Goal: Information Seeking & Learning: Learn about a topic

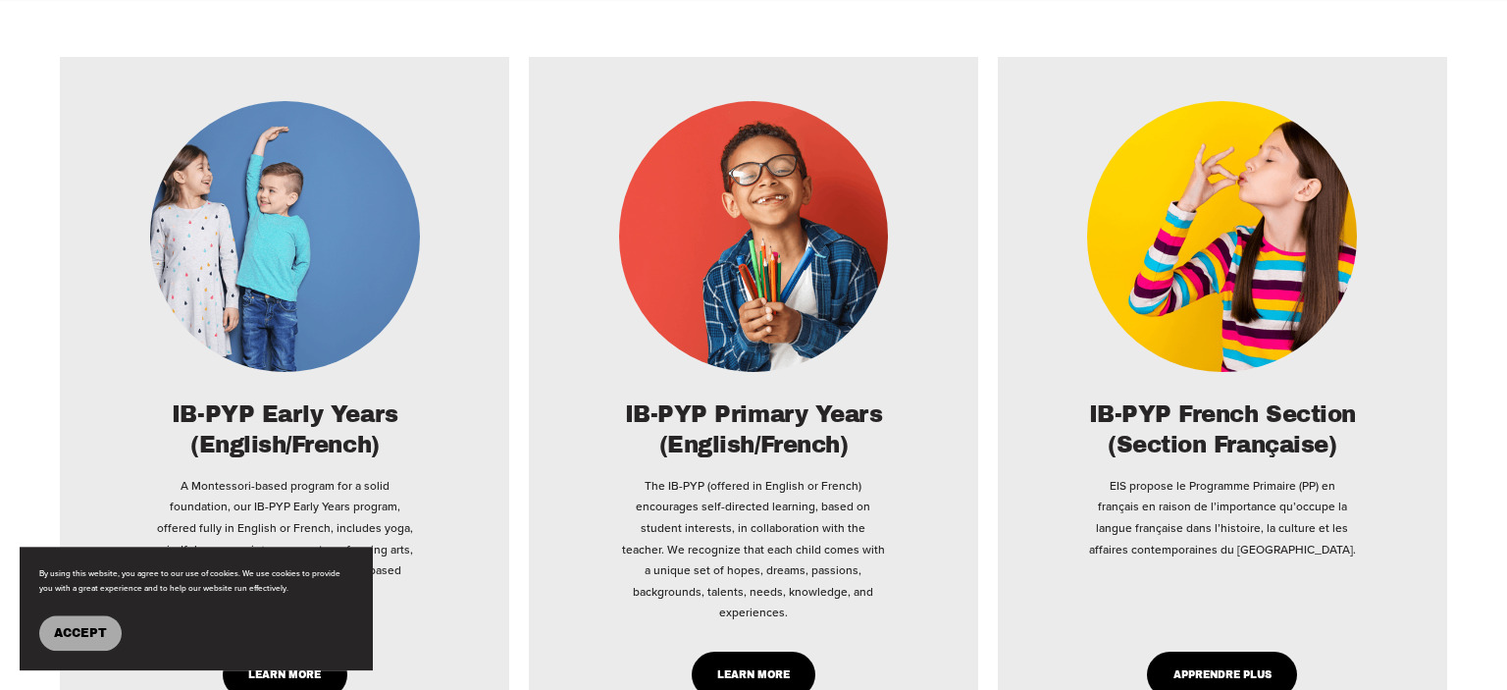
scroll to position [3314, 0]
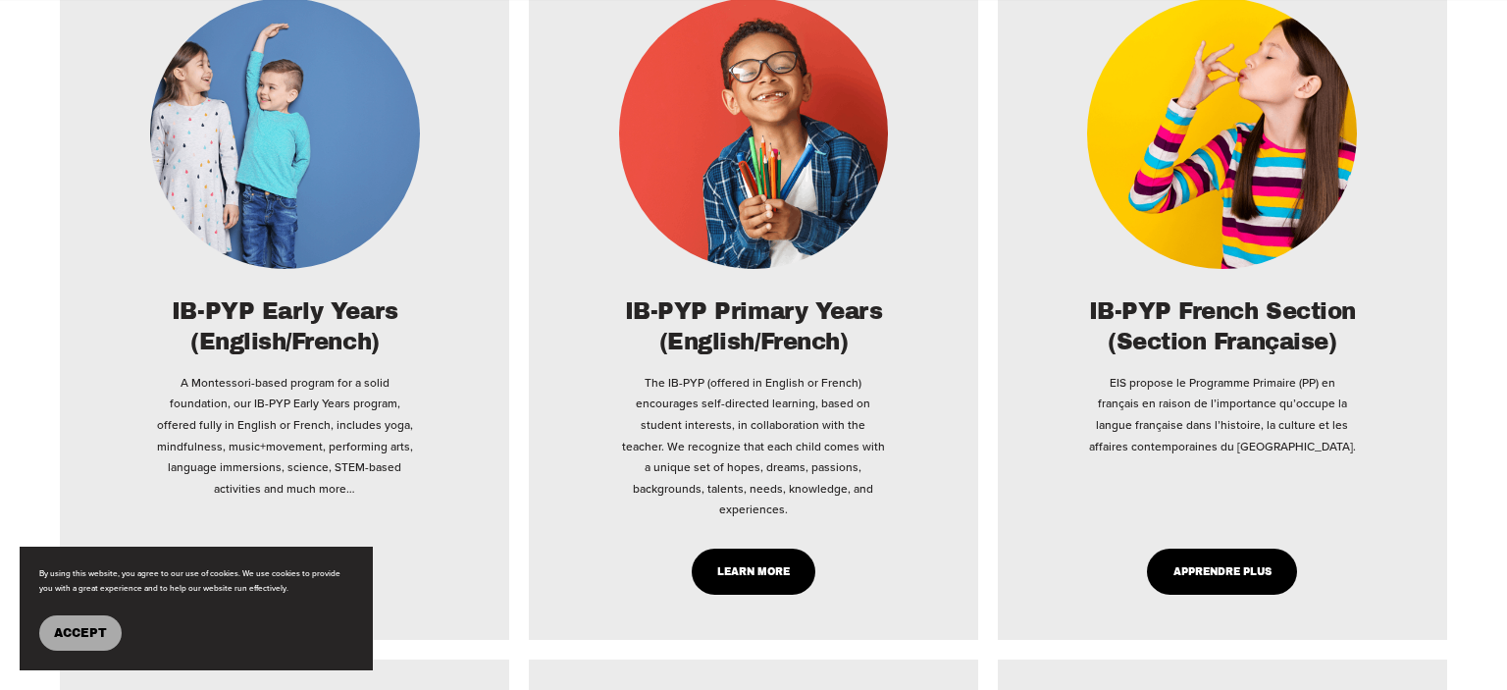
type input "*****"
click at [736, 548] on link "Learn More" at bounding box center [753, 571] width 125 height 46
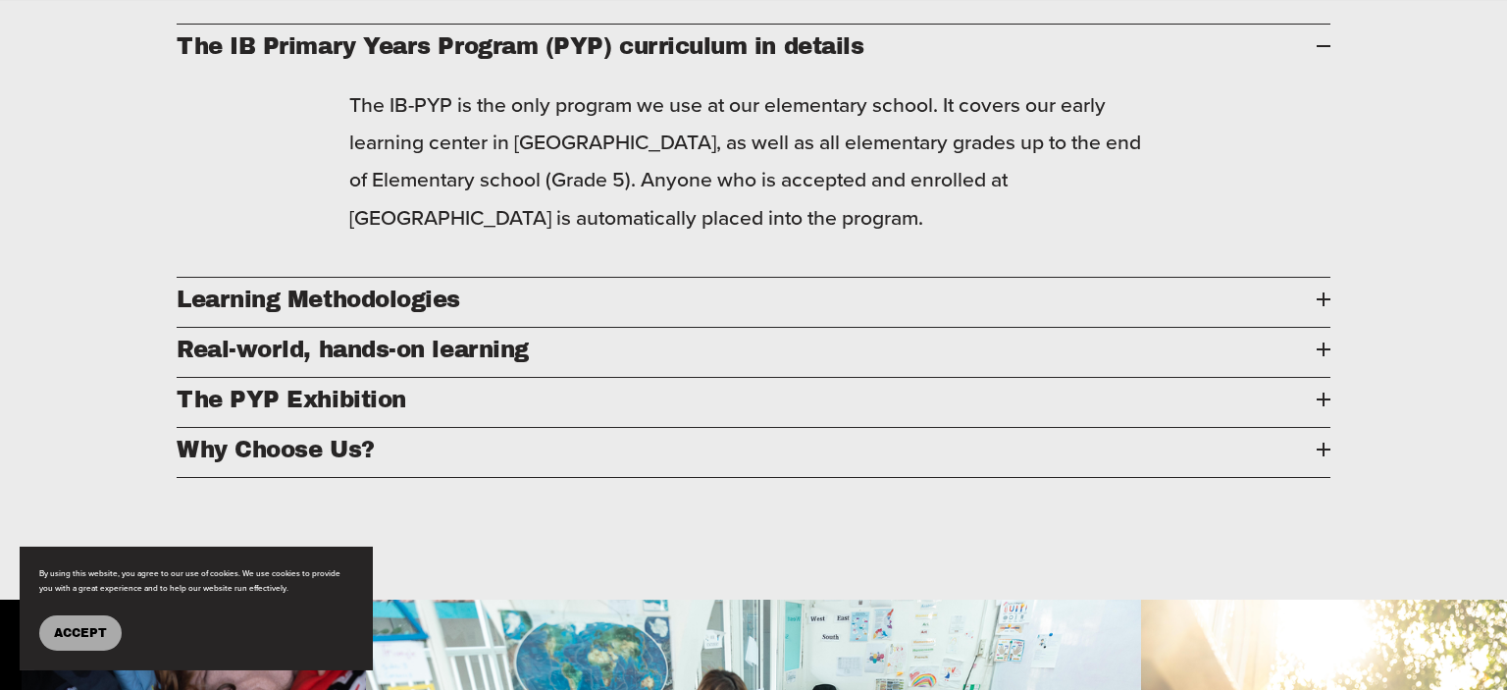
scroll to position [2381, 0]
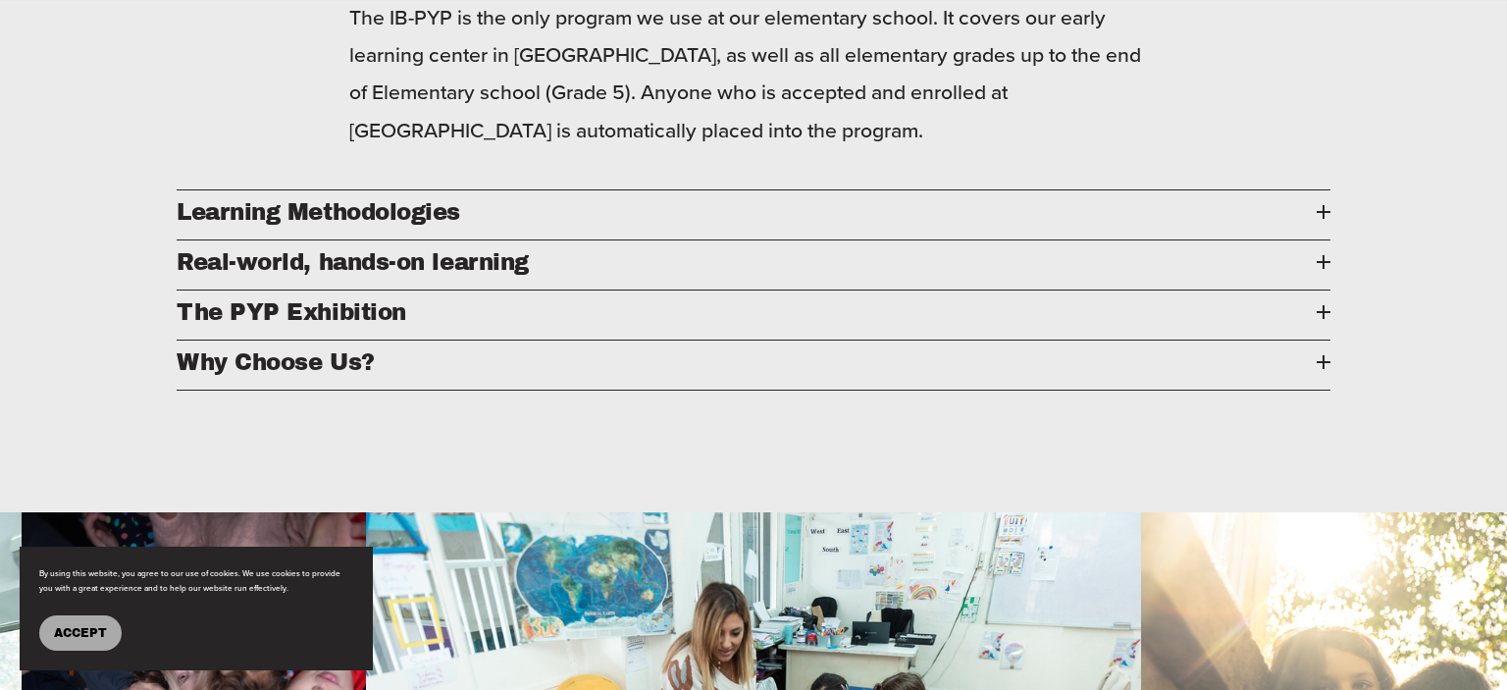
click at [1316, 219] on div at bounding box center [1323, 212] width 14 height 14
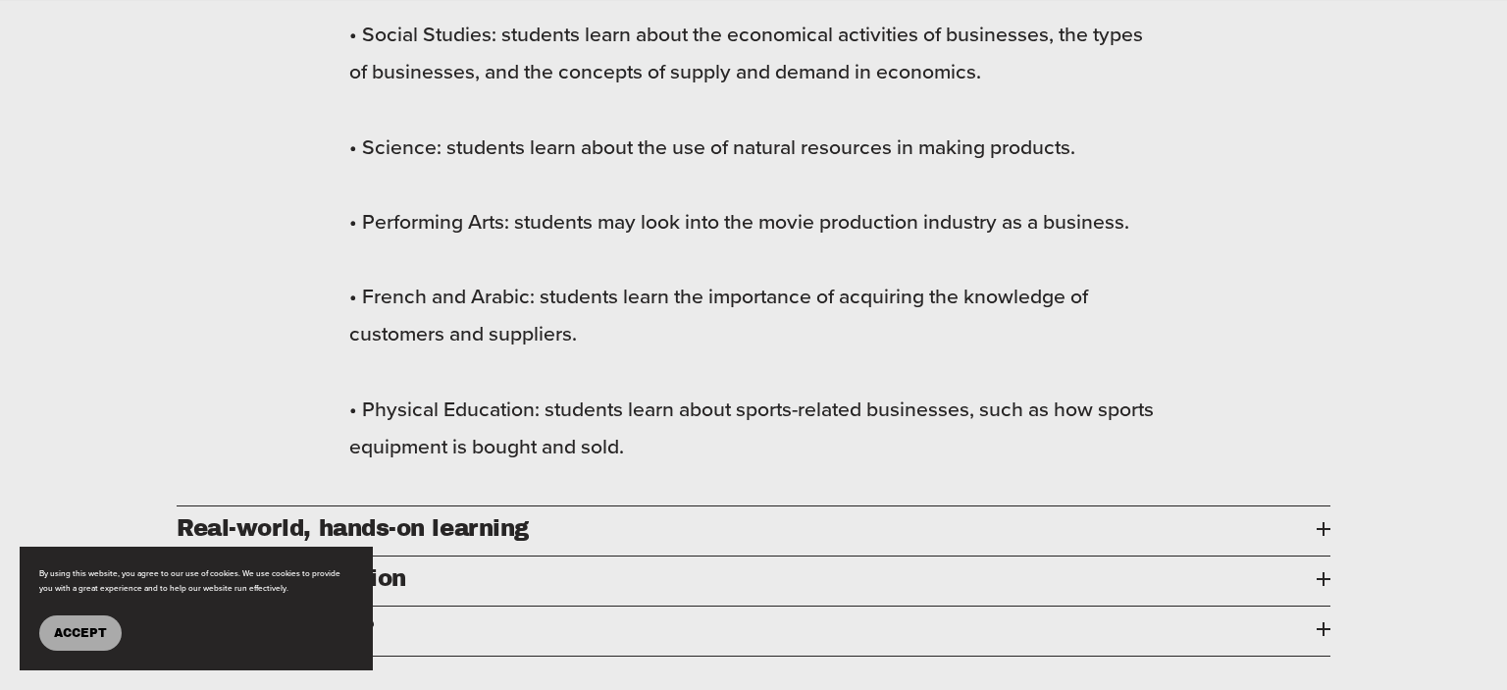
scroll to position [4039, 0]
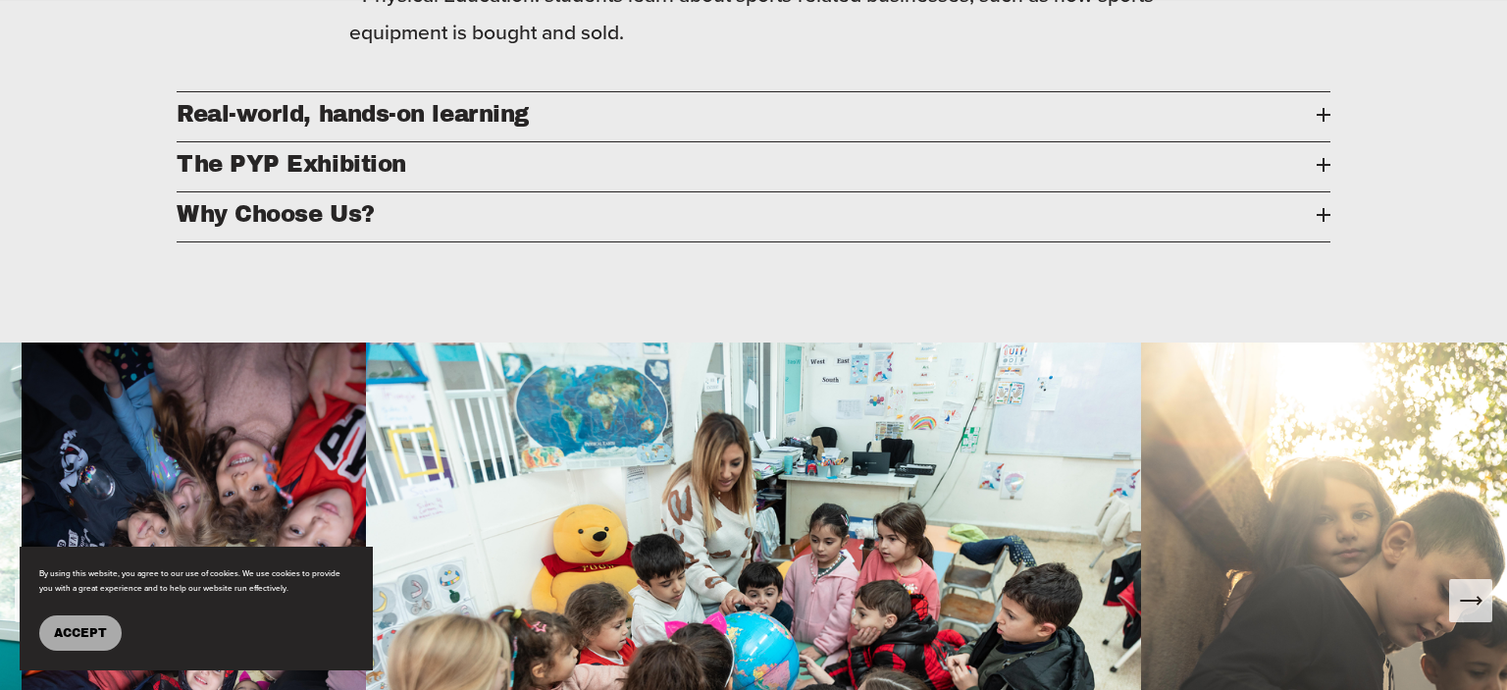
click at [1316, 141] on button "Real-world, hands-on learning" at bounding box center [753, 116] width 1153 height 49
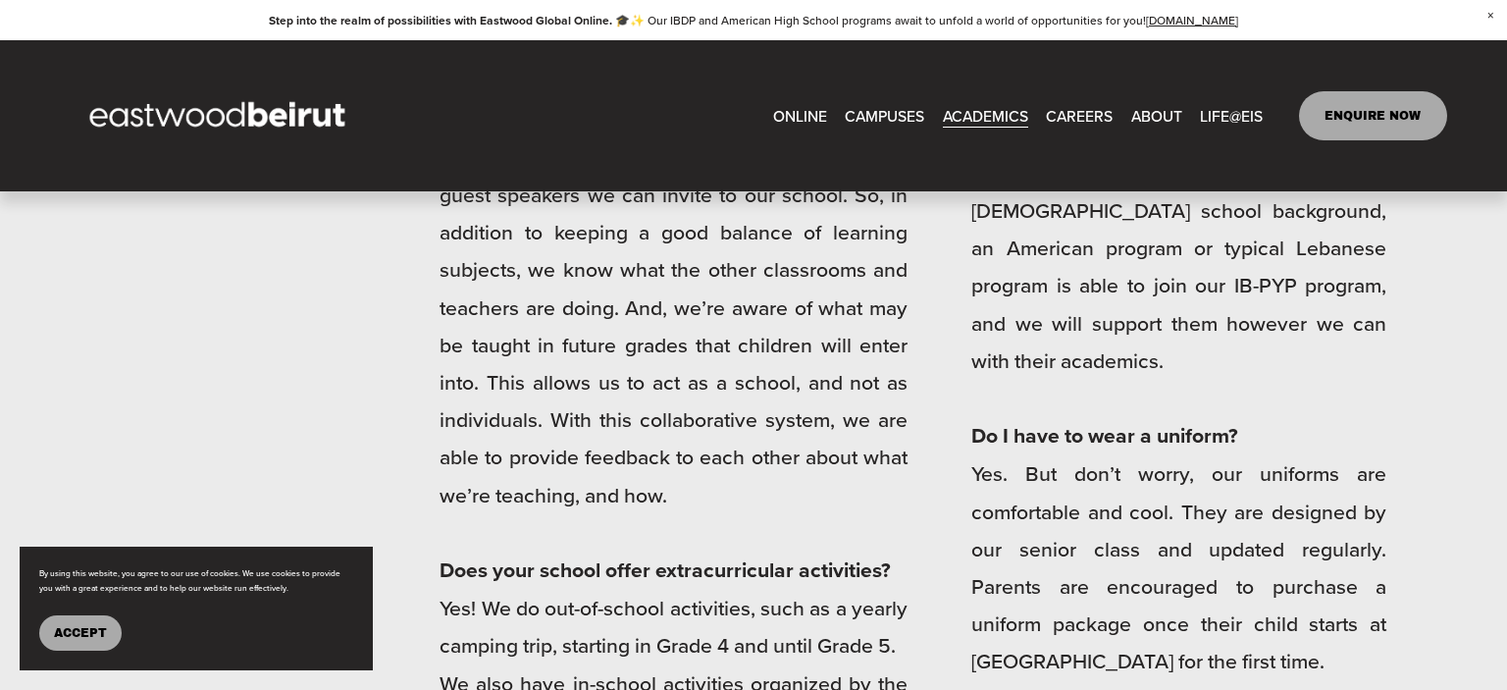
scroll to position [5868, 0]
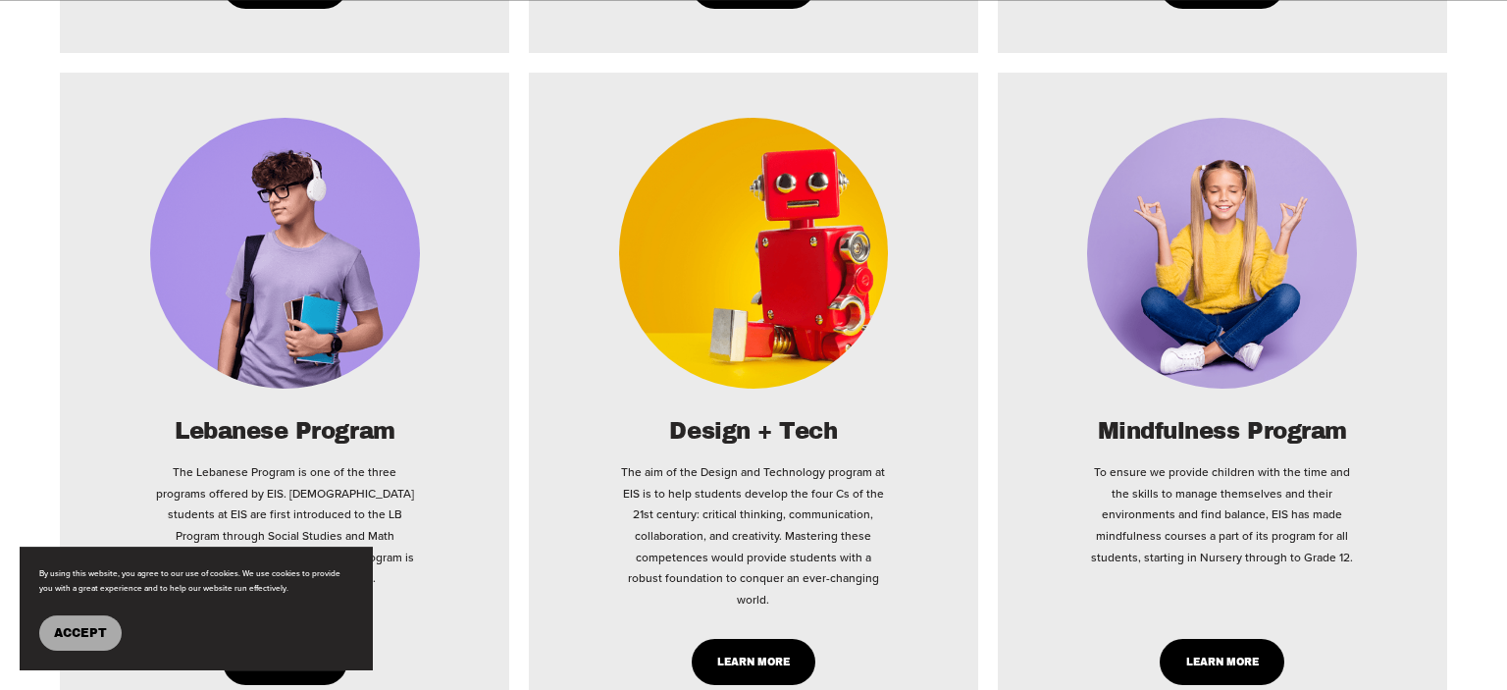
scroll to position [4661, 0]
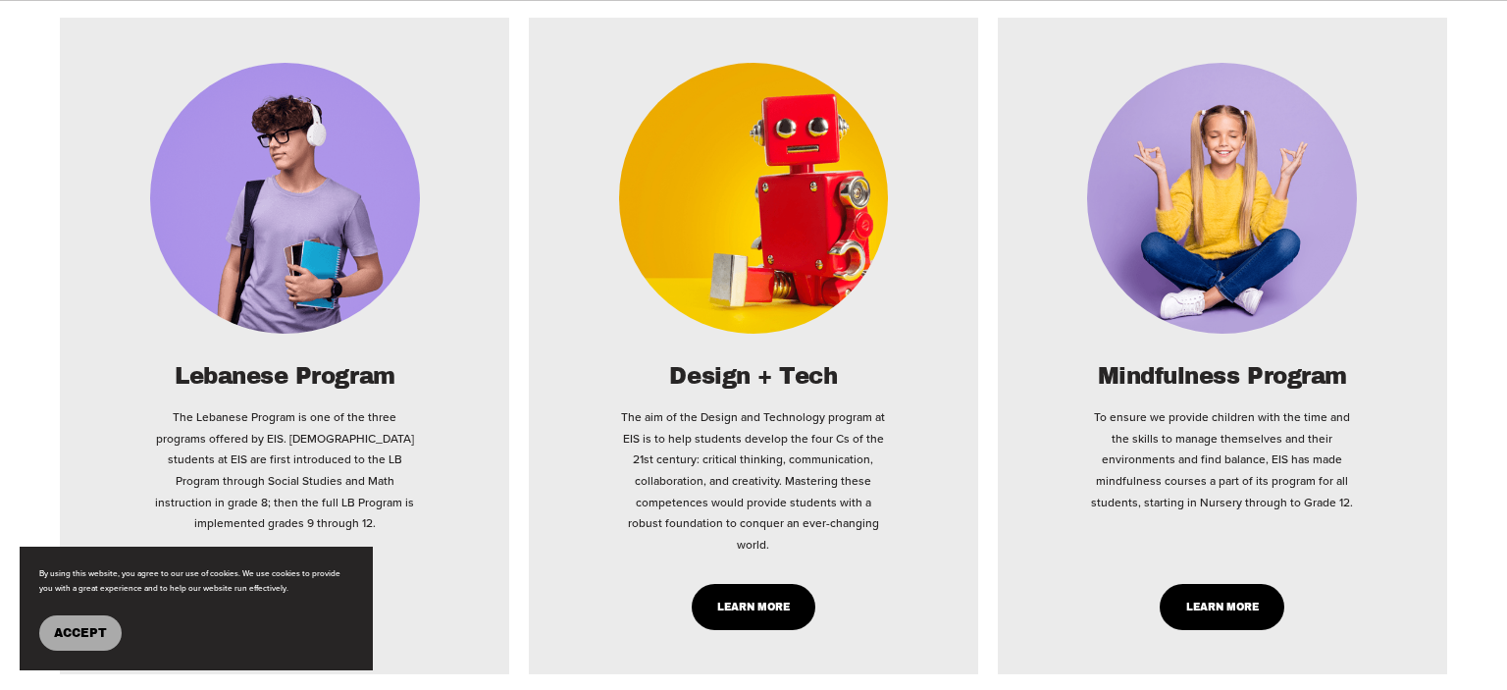
click at [791, 584] on link "Learn More" at bounding box center [753, 607] width 125 height 46
type input "*****"
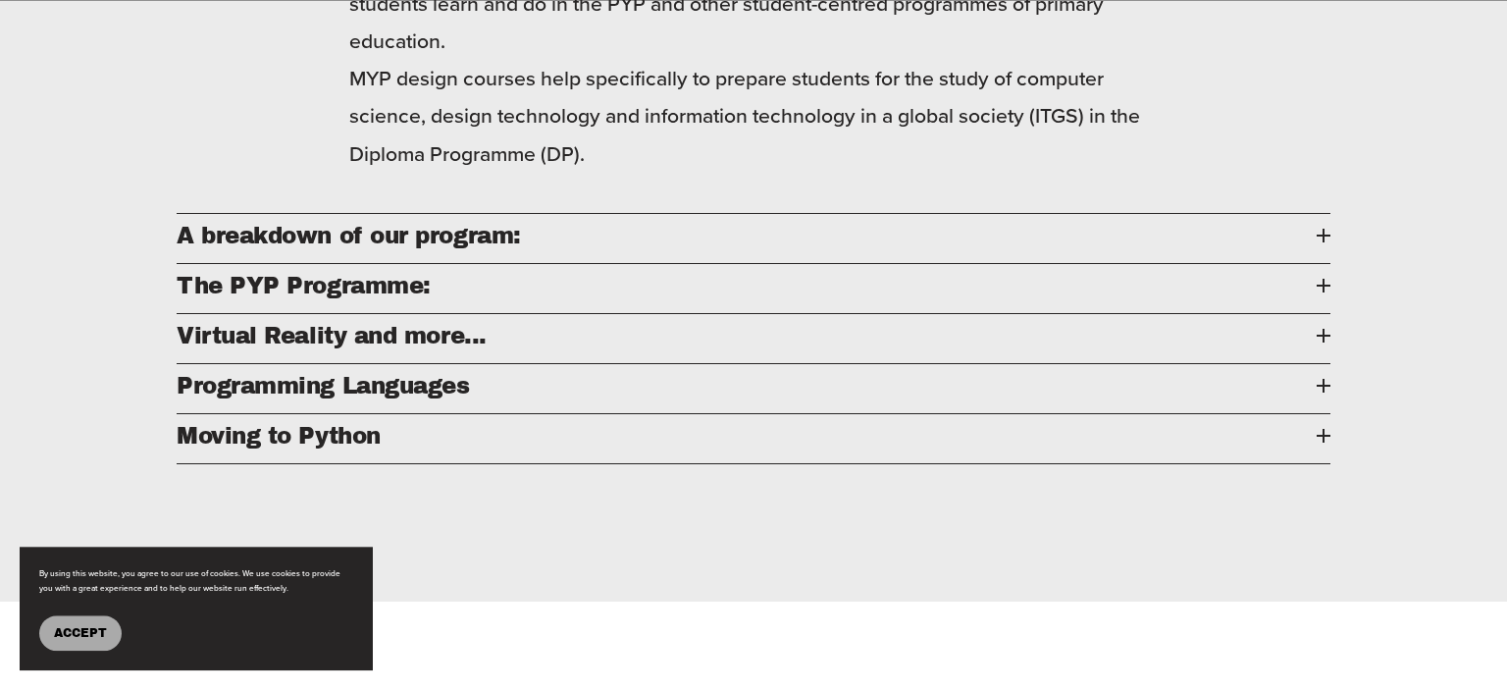
scroll to position [2278, 0]
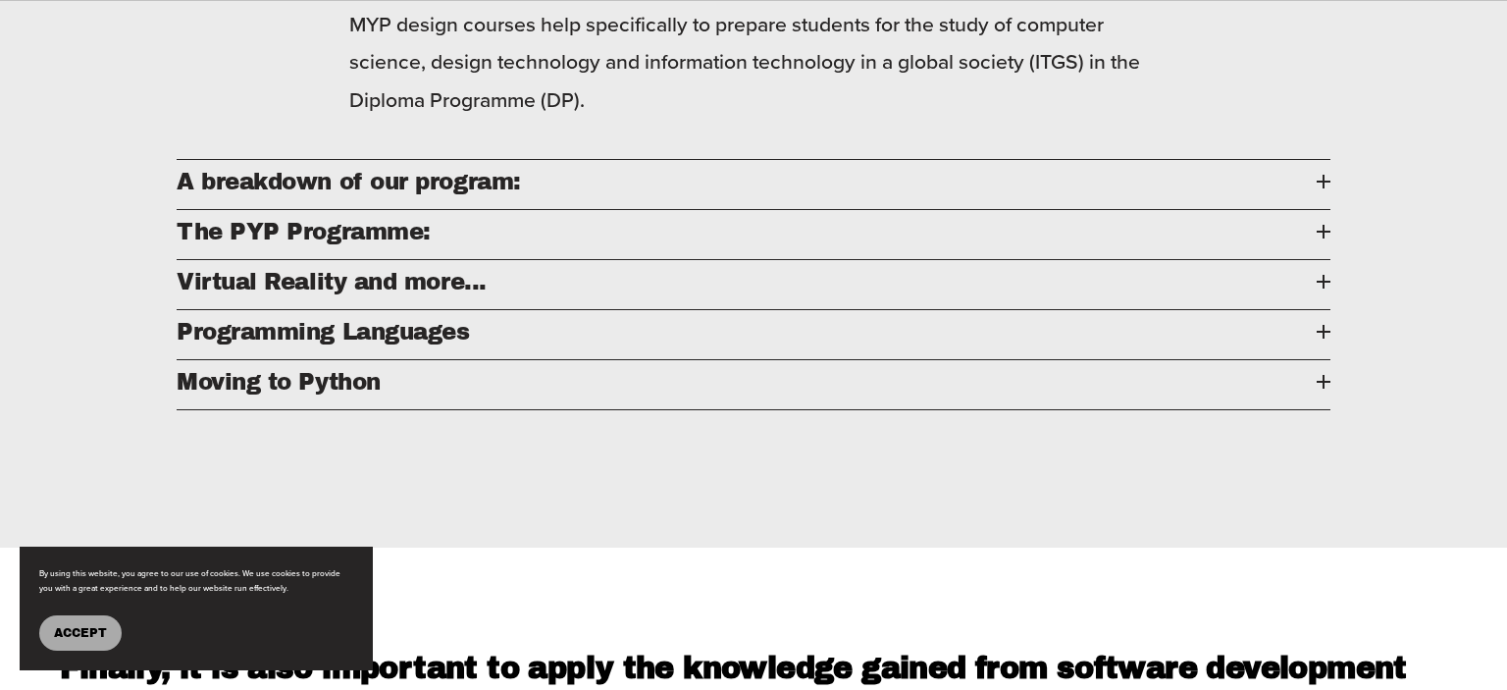
click at [1320, 182] on button "A breakdown of our program:" at bounding box center [753, 184] width 1153 height 49
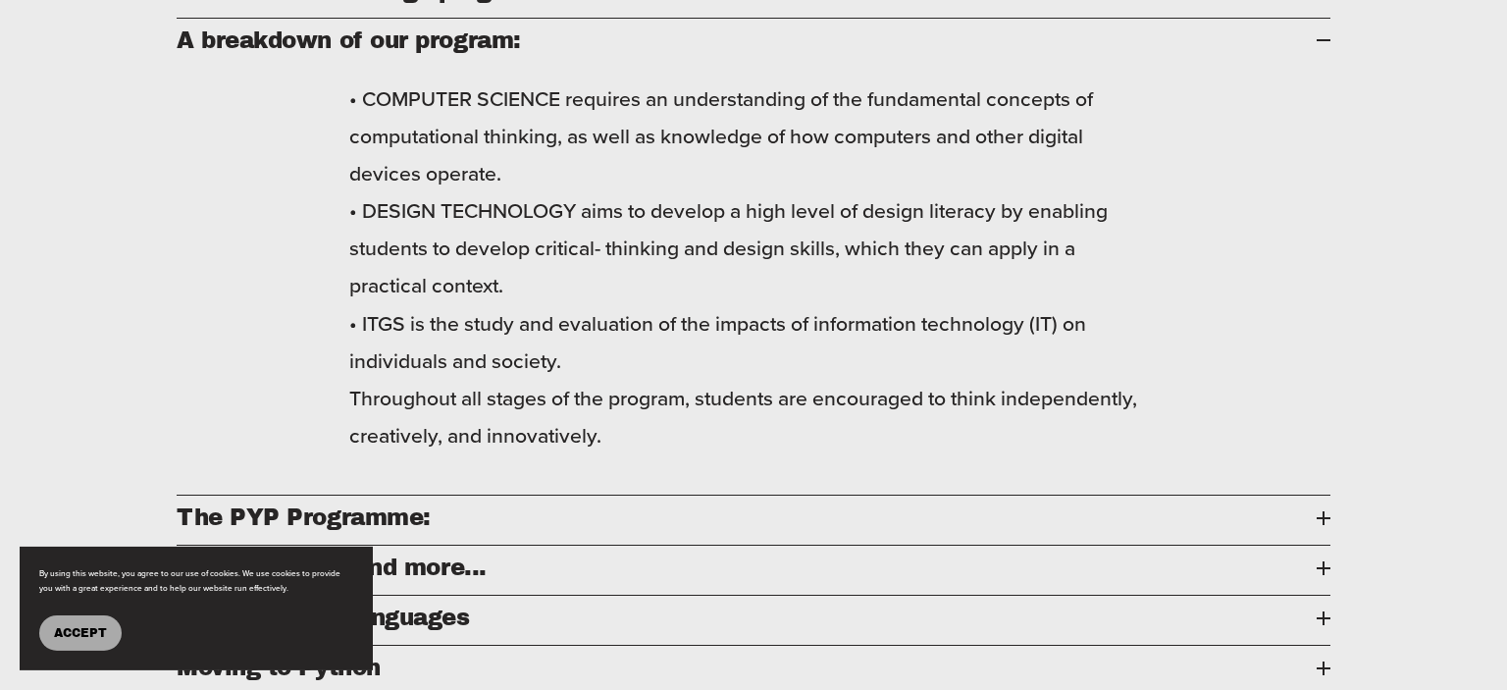
scroll to position [1968, 0]
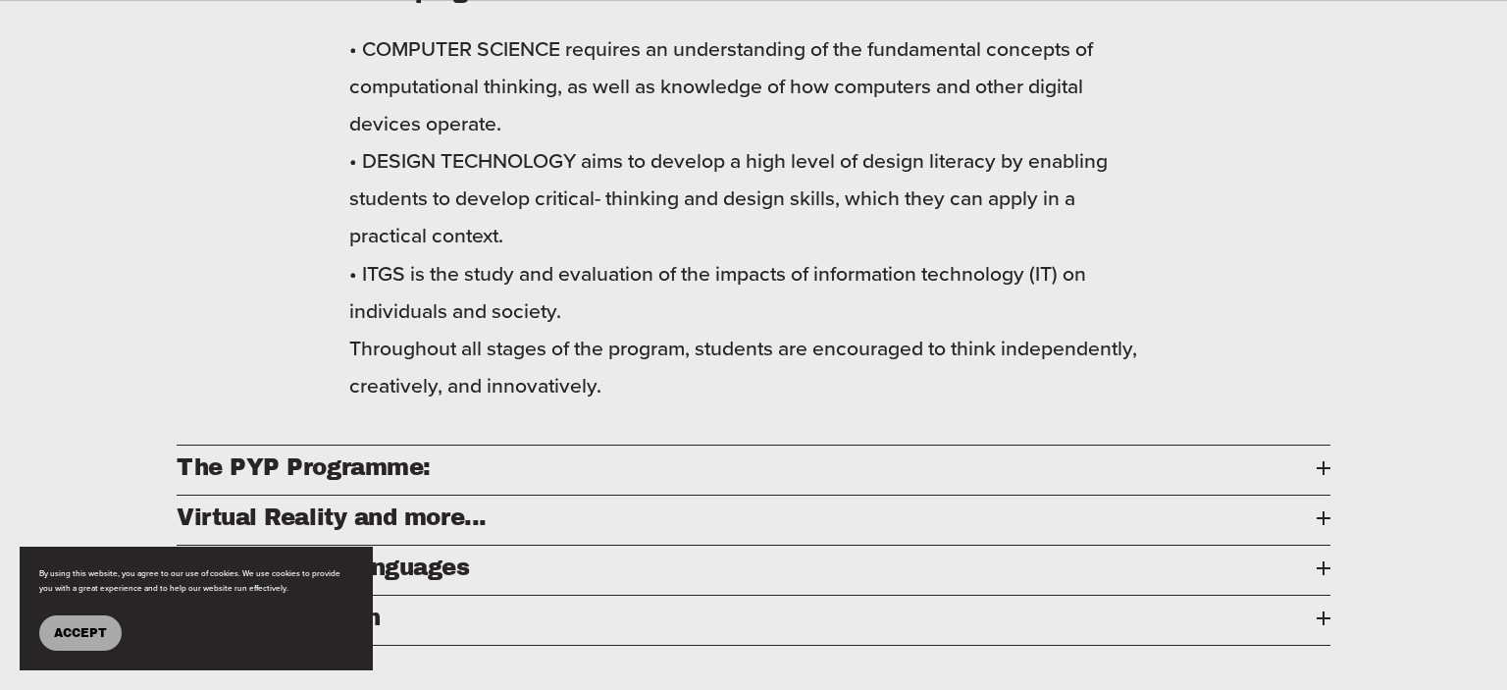
click at [1318, 475] on div at bounding box center [1323, 468] width 14 height 14
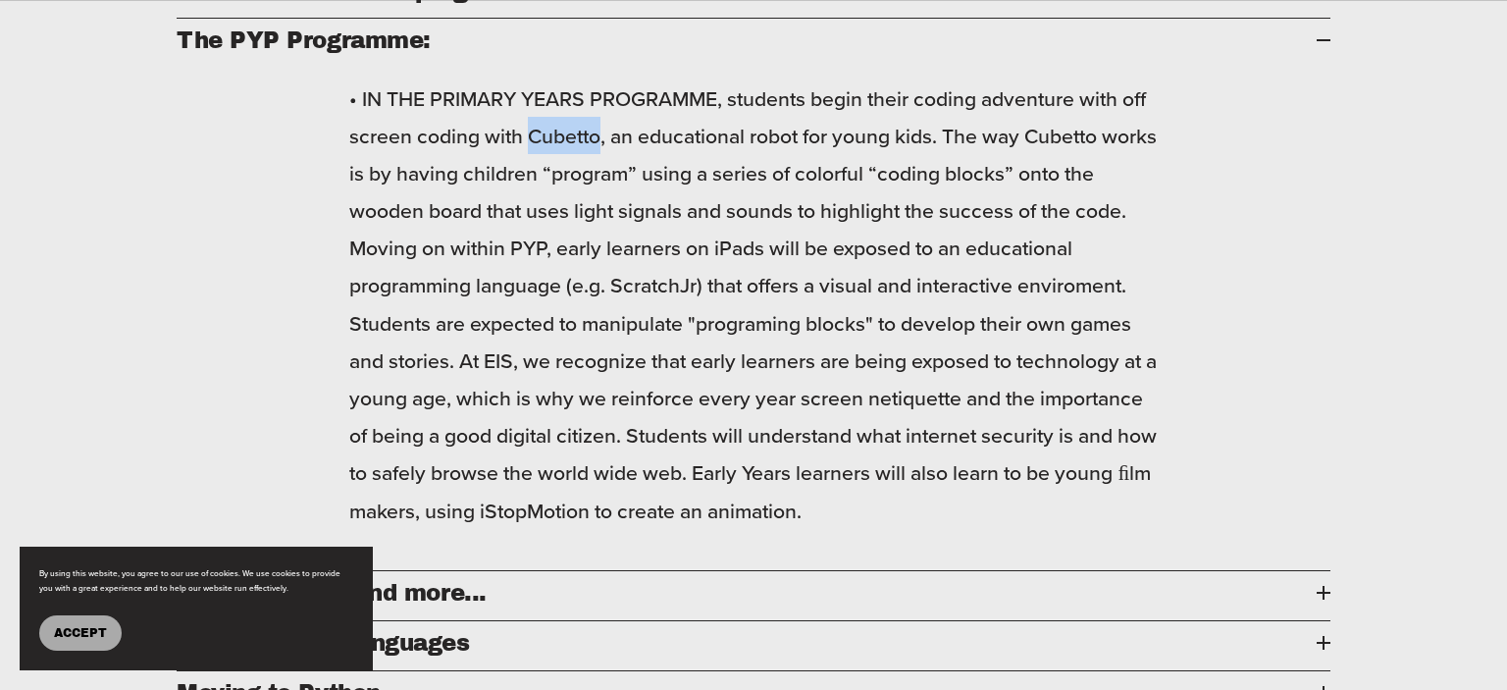
drag, startPoint x: 530, startPoint y: 151, endPoint x: 599, endPoint y: 155, distance: 69.7
click at [599, 155] on p "• IN THE PRIMARY YEARS PROGRAMME, students begin their coding adventure with of…" at bounding box center [752, 303] width 807 height 449
copy p "Cubetto"
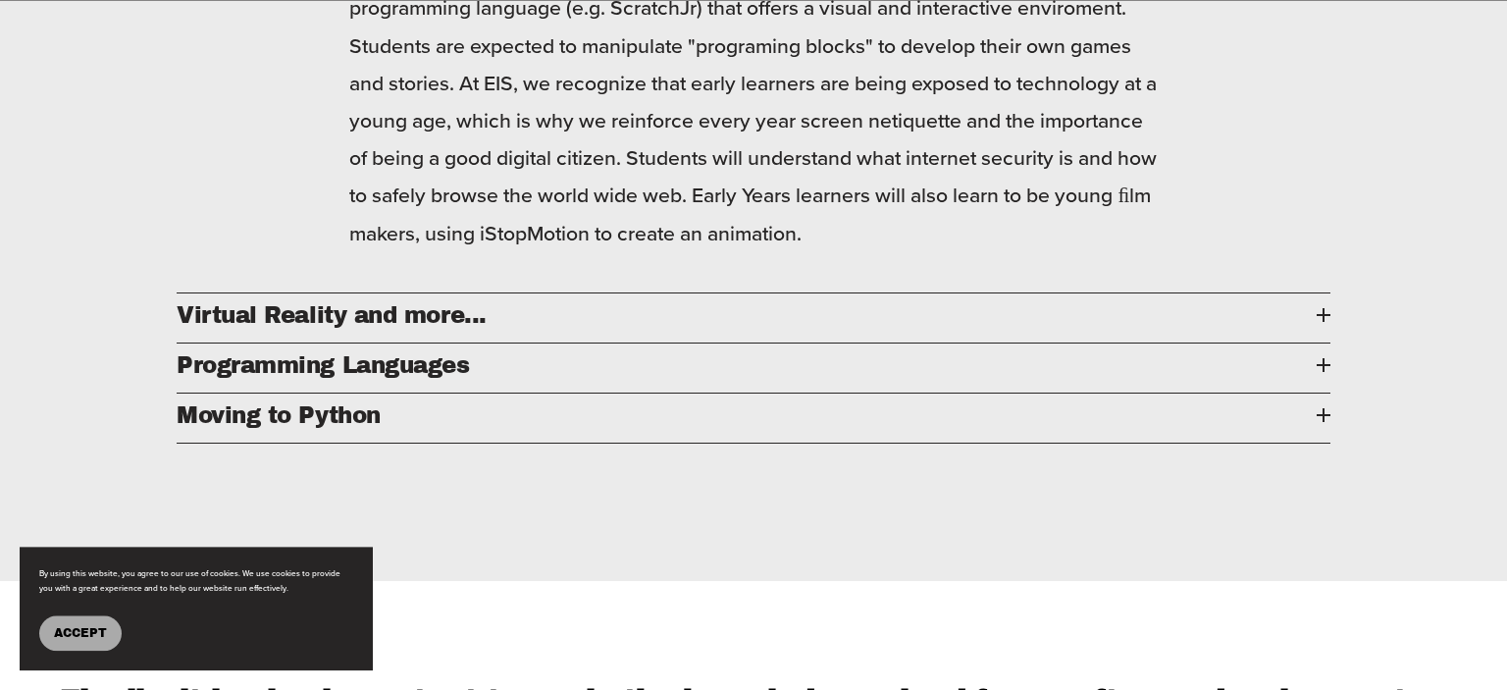
scroll to position [2381, 0]
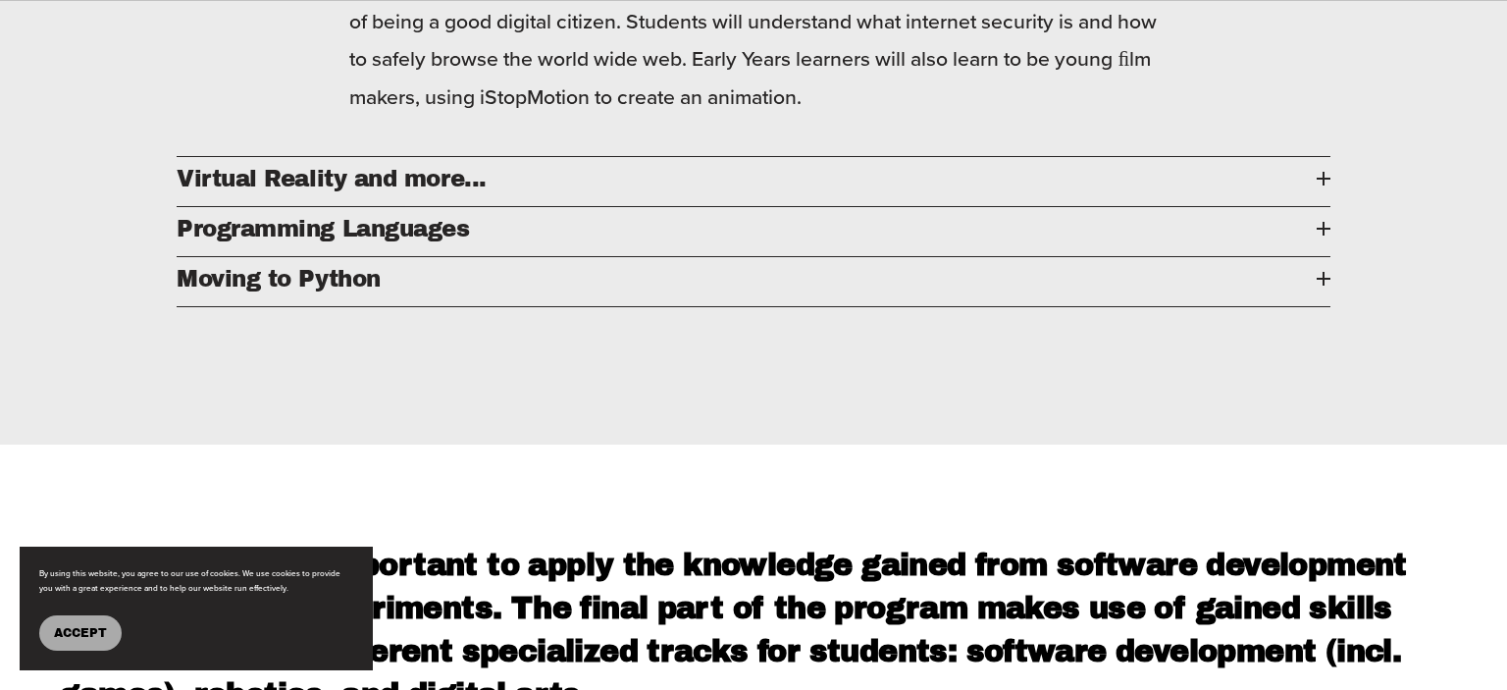
click at [1308, 191] on span "Virtual Reality and more..." at bounding box center [747, 179] width 1140 height 25
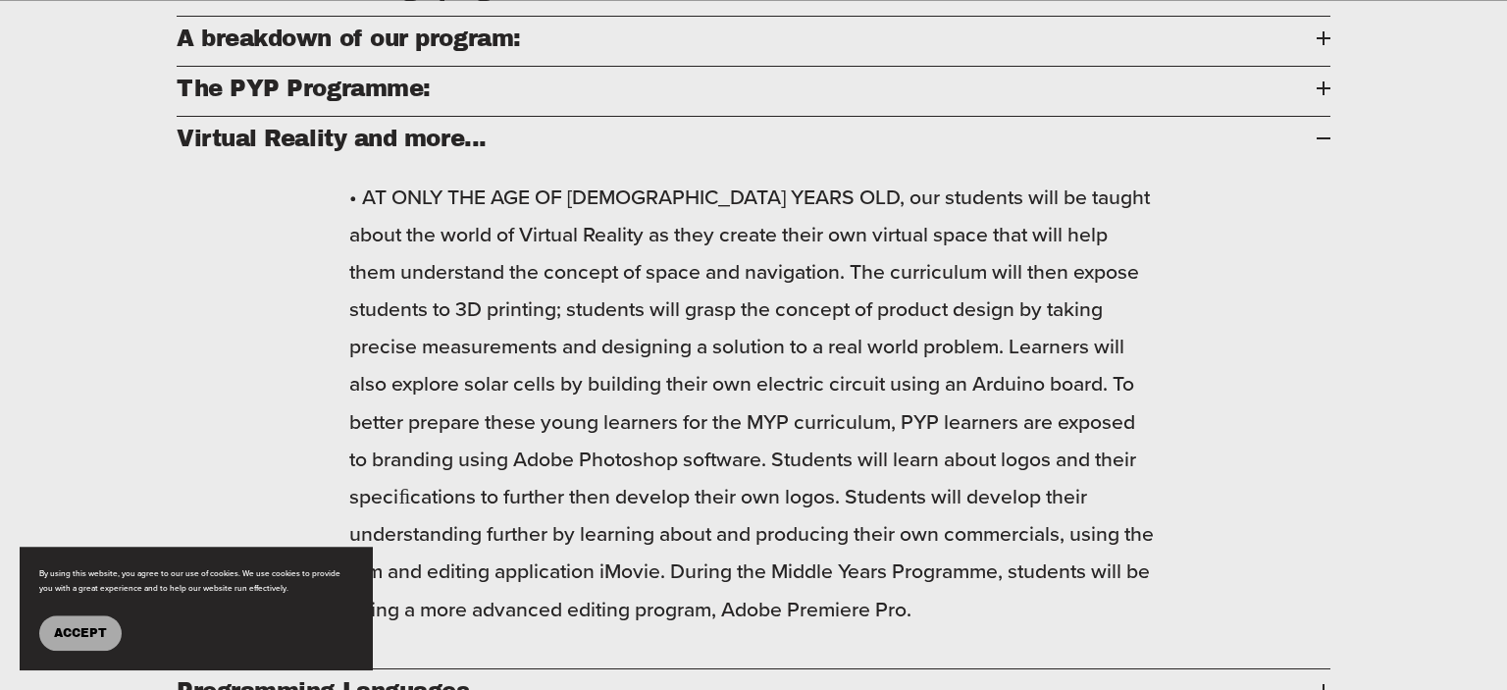
scroll to position [1968, 0]
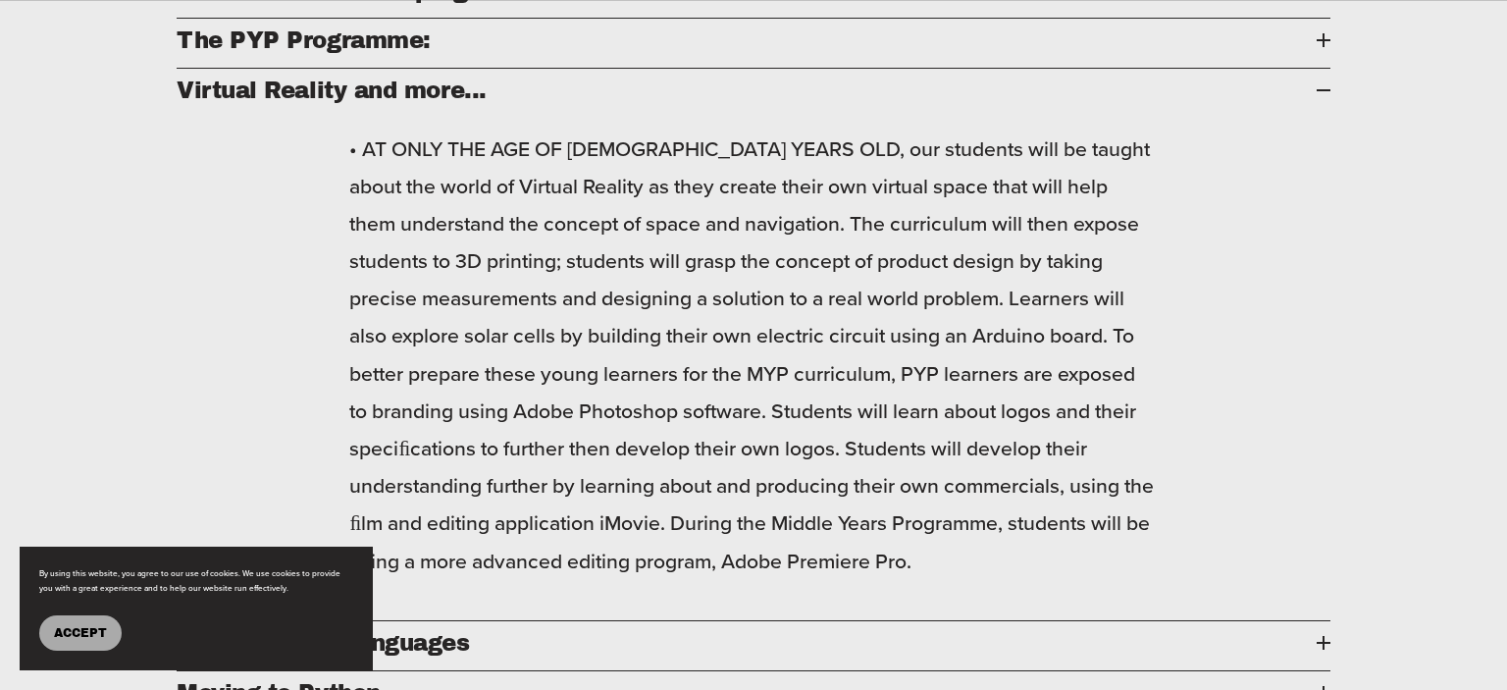
click at [84, 631] on span "Accept" at bounding box center [80, 633] width 53 height 14
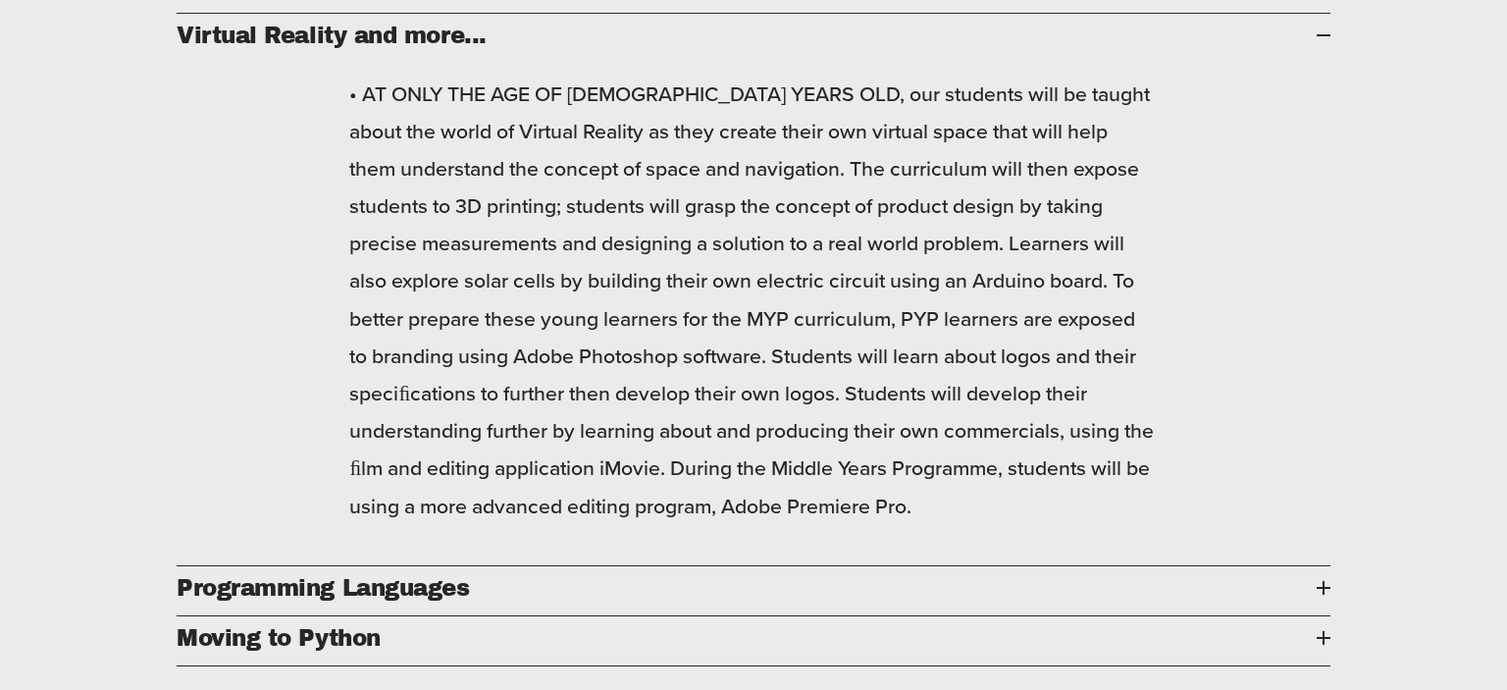
scroll to position [2071, 0]
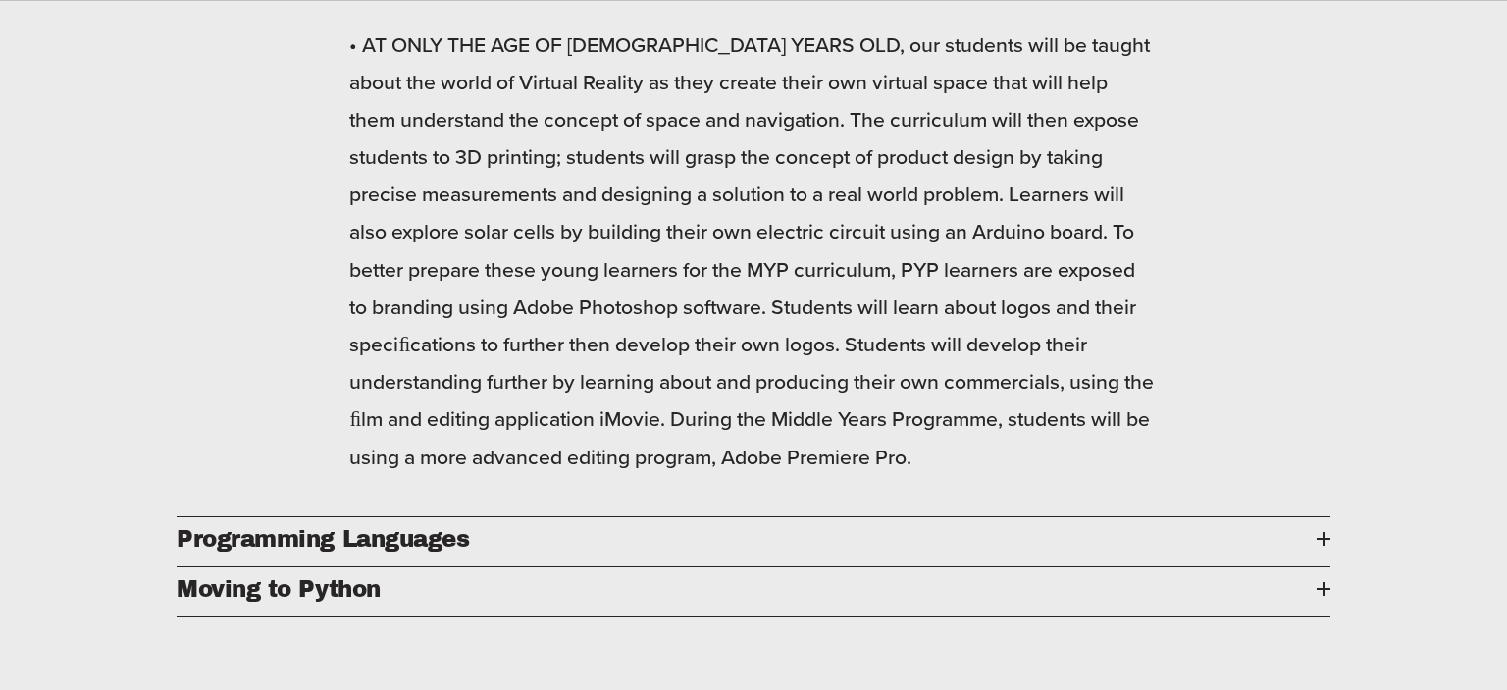
click at [603, 551] on span "Programming Languages" at bounding box center [747, 539] width 1140 height 25
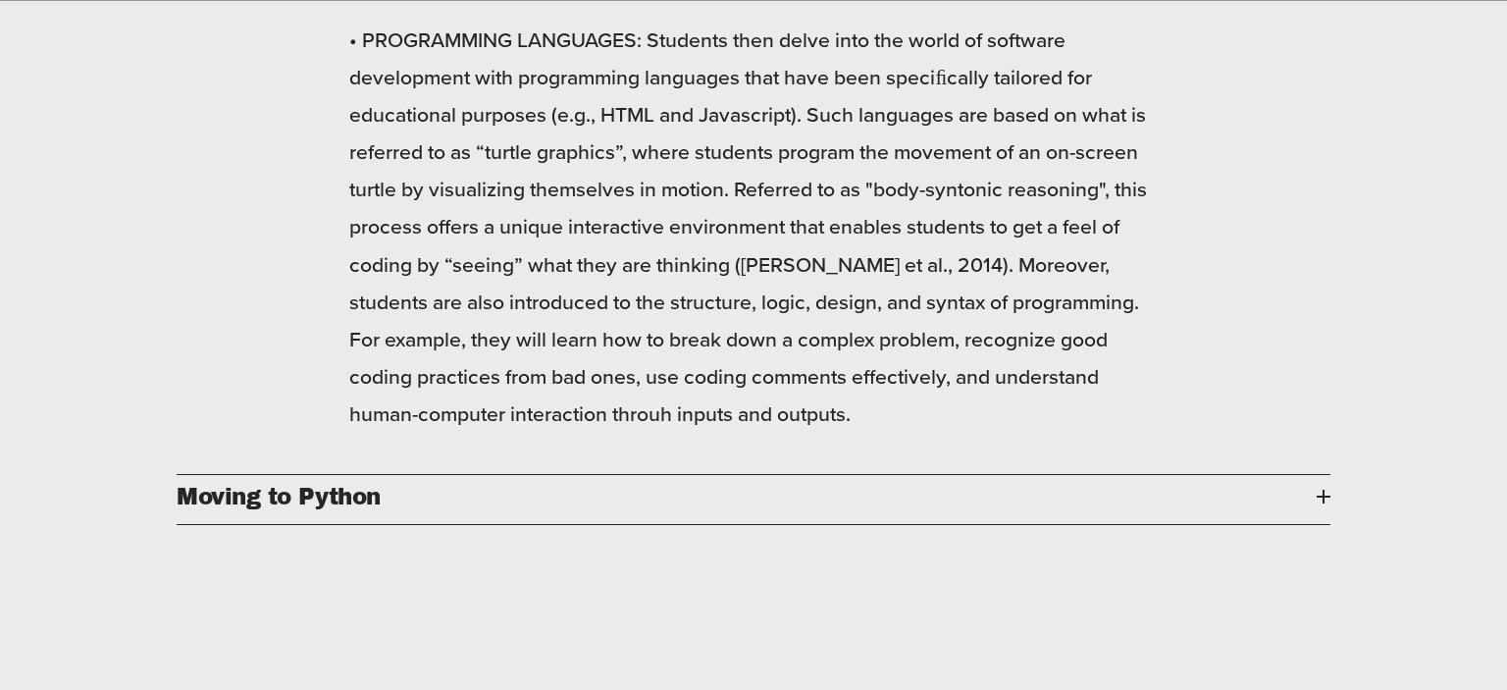
scroll to position [2174, 0]
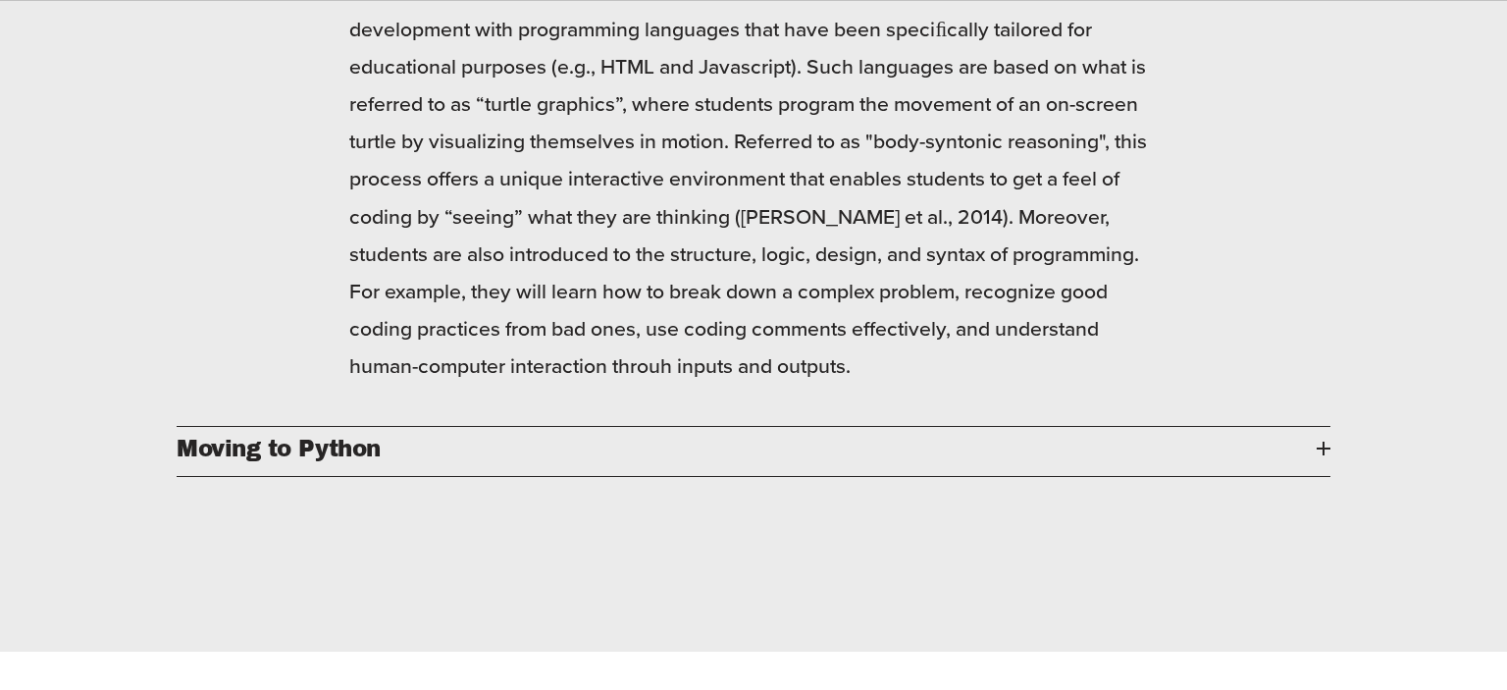
click at [861, 461] on span "Moving to Python" at bounding box center [747, 448] width 1140 height 25
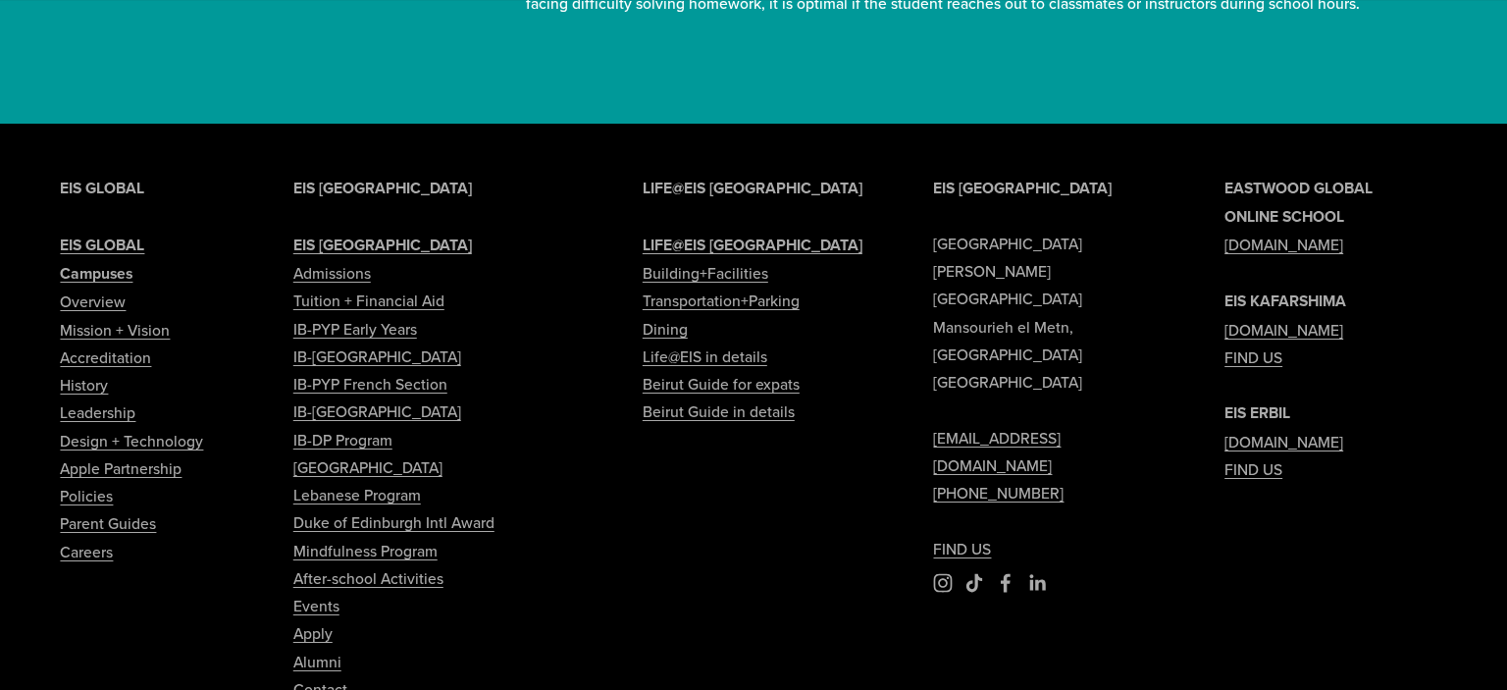
scroll to position [8992, 0]
